Goal: Task Accomplishment & Management: Manage account settings

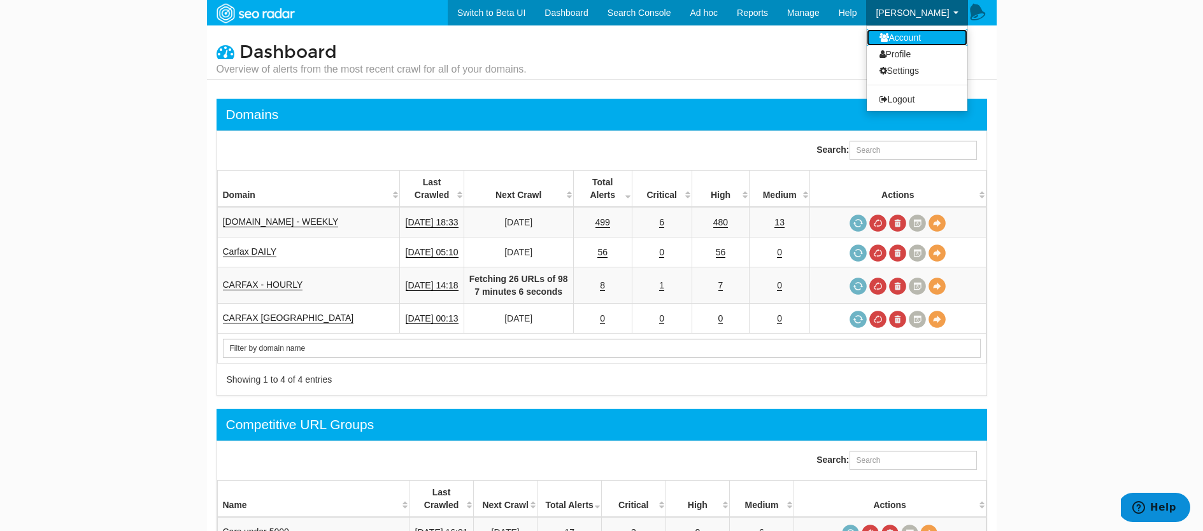
click at [899, 38] on link "Account" at bounding box center [916, 37] width 101 height 17
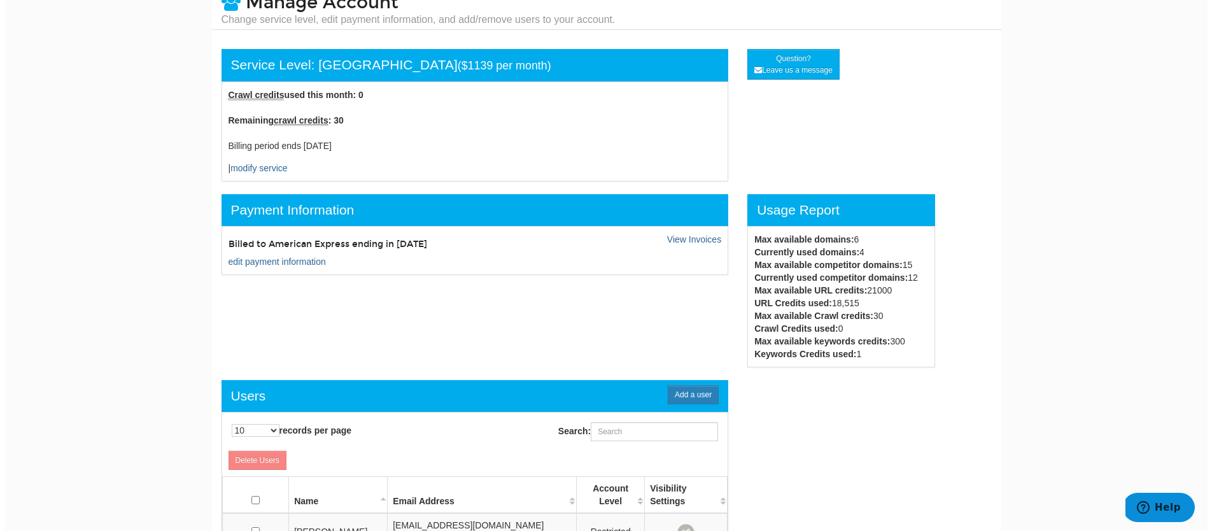
scroll to position [50, 0]
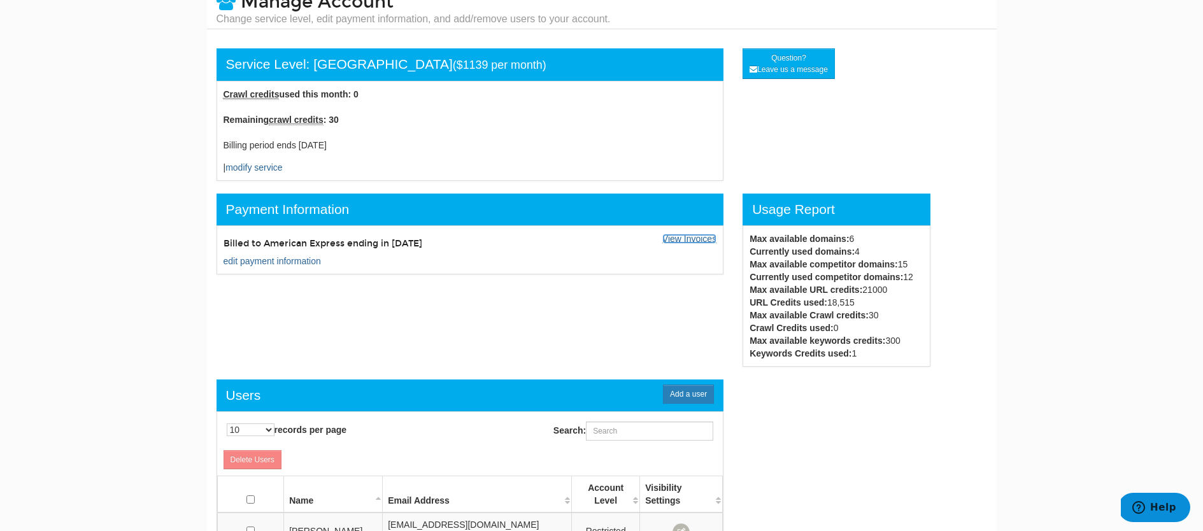
click at [690, 241] on link "View Invoices" at bounding box center [689, 239] width 54 height 10
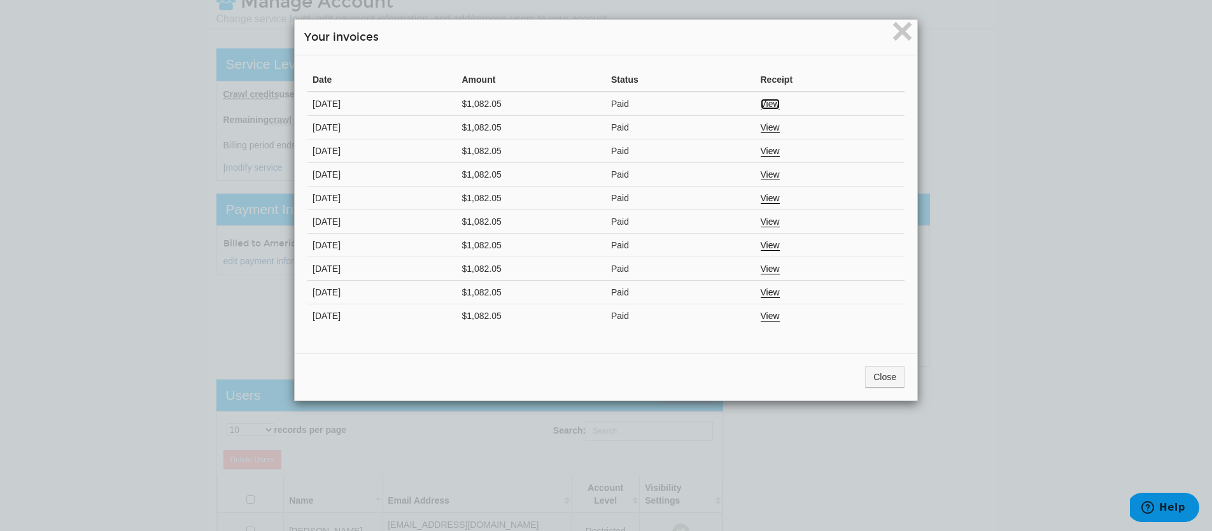
click at [767, 104] on link "View" at bounding box center [770, 104] width 19 height 11
